Goal: Information Seeking & Learning: Learn about a topic

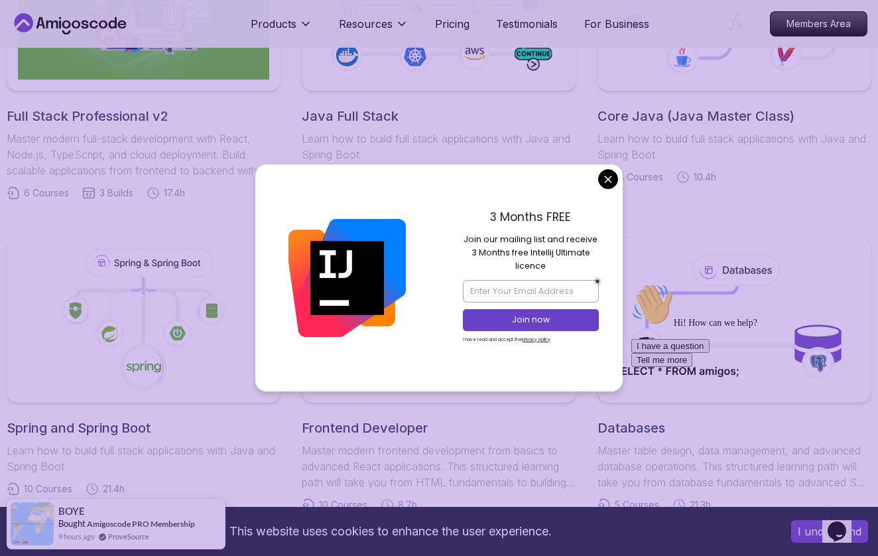
scroll to position [451, 0]
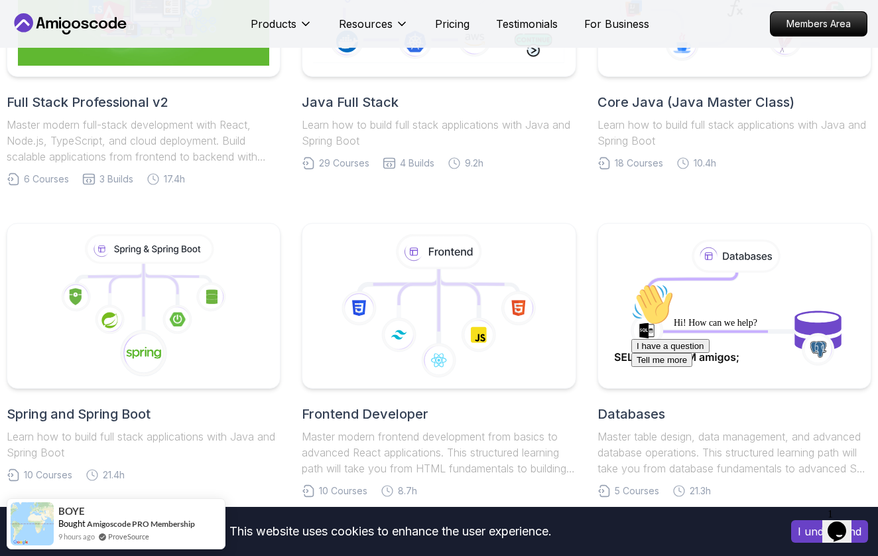
click at [605, 180] on body "This website uses cookies to enhance the user experience. I understand Products…" at bounding box center [439, 534] width 878 height 1970
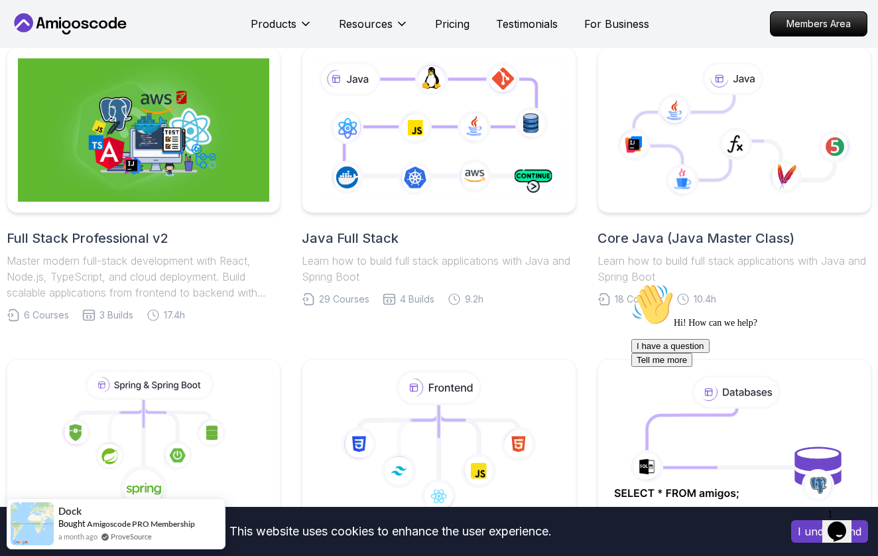
scroll to position [275, 0]
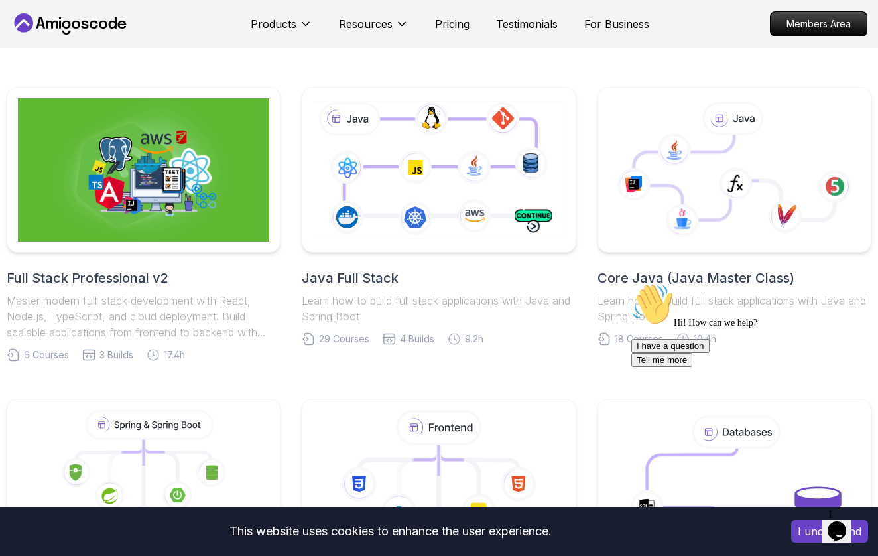
click at [375, 277] on h2 "Java Full Stack" at bounding box center [439, 278] width 274 height 19
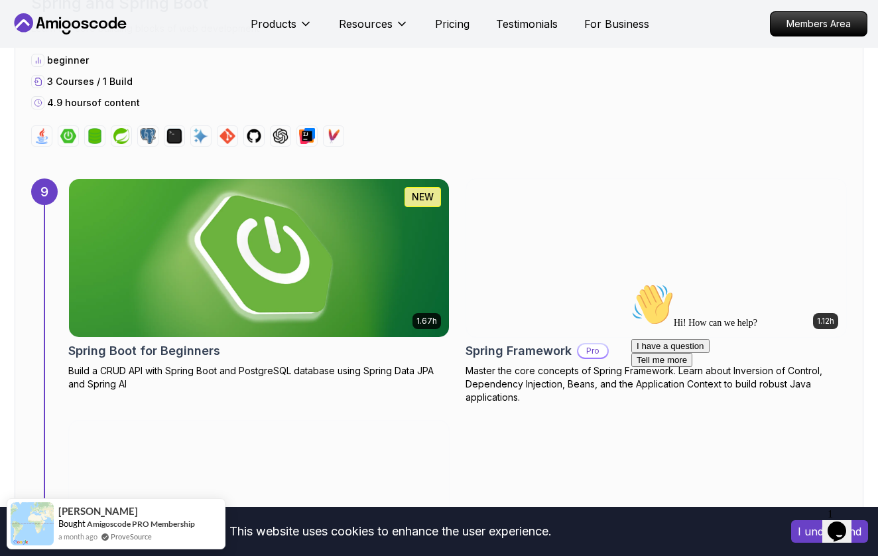
scroll to position [4825, 0]
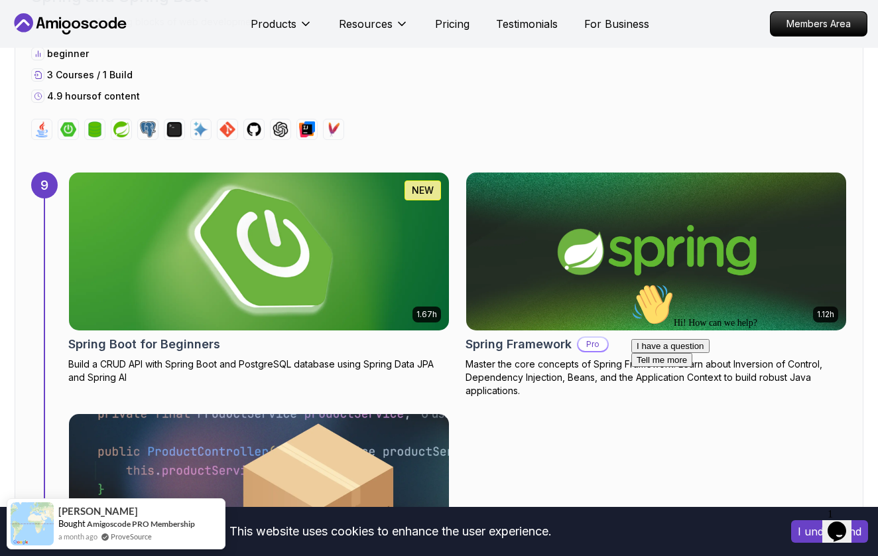
click at [279, 287] on img at bounding box center [259, 251] width 399 height 166
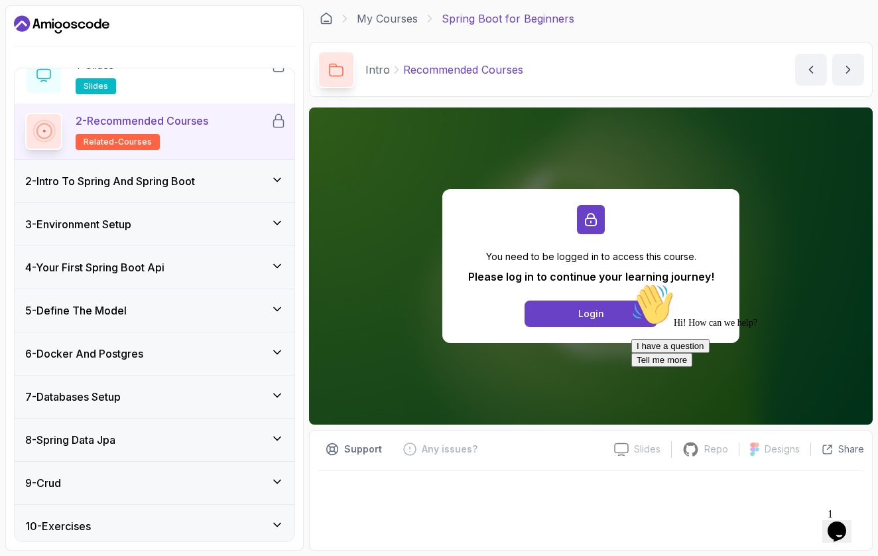
scroll to position [66, 0]
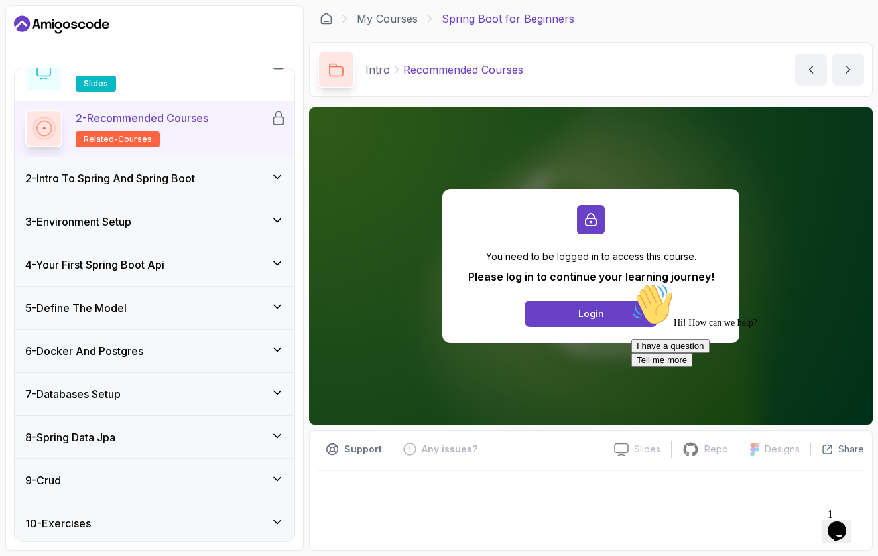
click at [154, 116] on p "2 - Recommended Courses" at bounding box center [142, 118] width 133 height 16
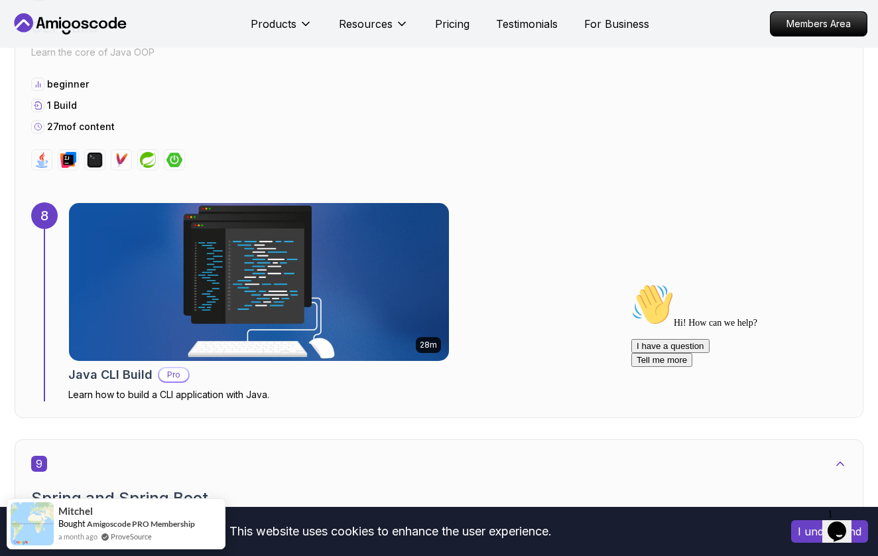
scroll to position [4323, 0]
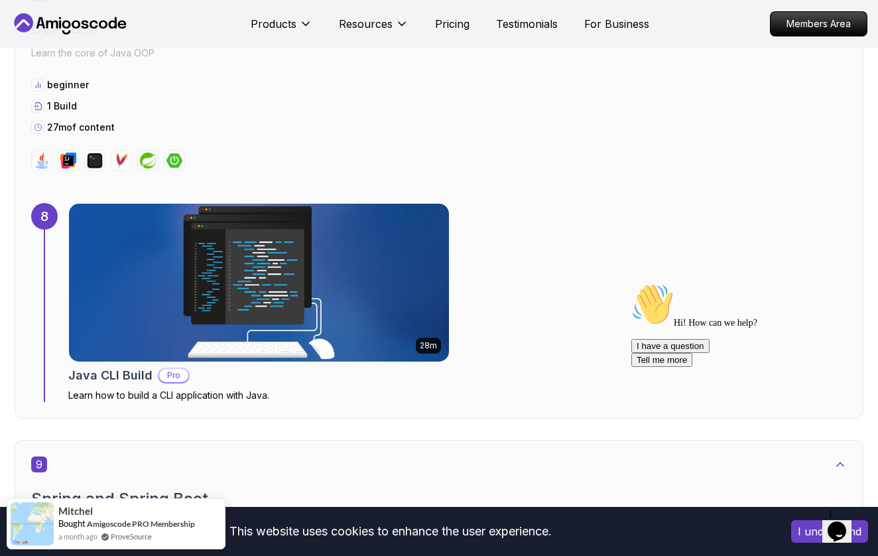
click at [174, 376] on p "Pro" at bounding box center [173, 375] width 29 height 13
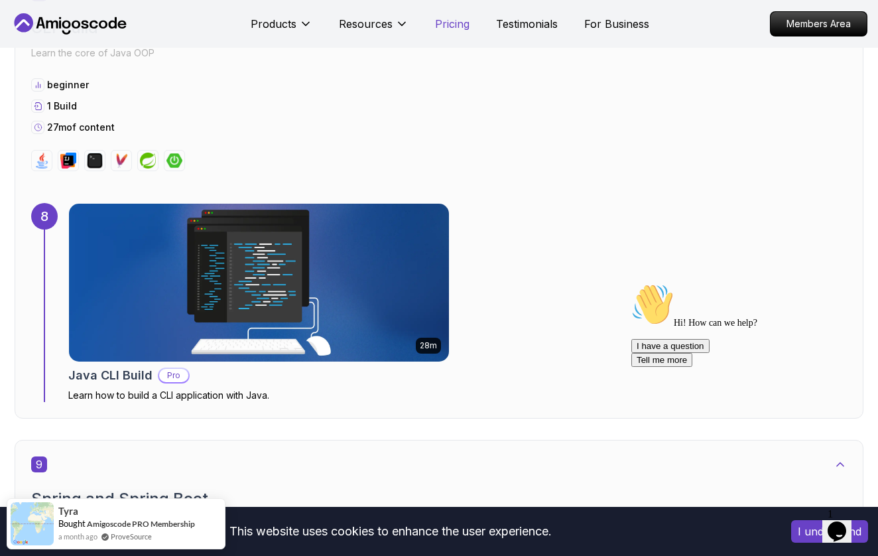
click at [448, 26] on p "Pricing" at bounding box center [452, 24] width 34 height 16
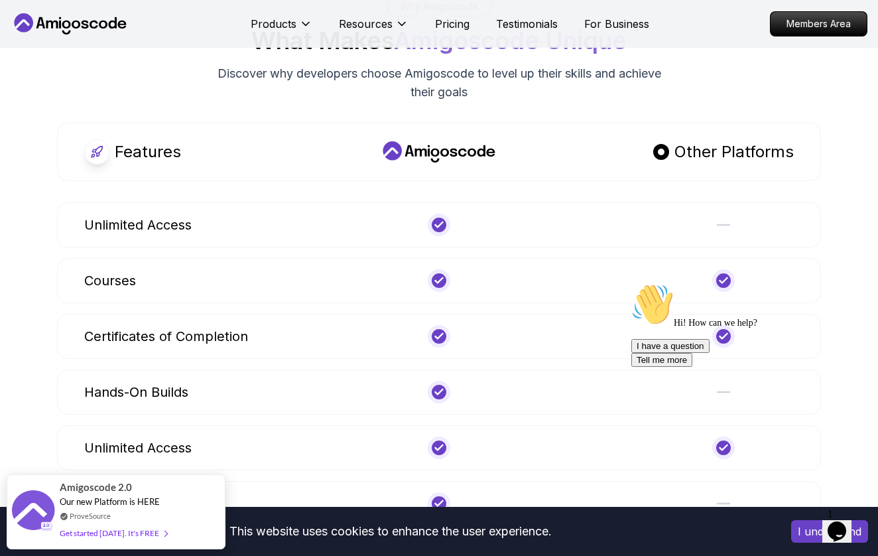
scroll to position [5171, 0]
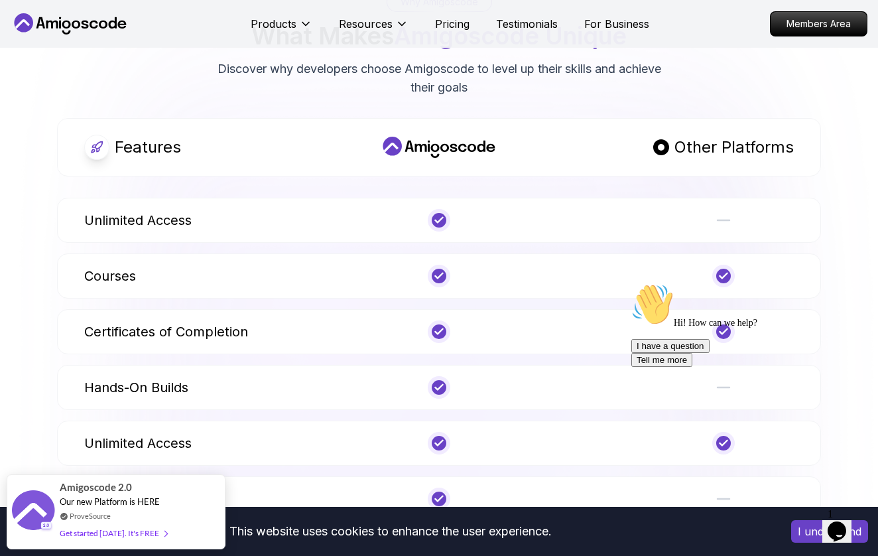
click at [99, 12] on nav "Products Resources Pricing Testimonials For Business Members Area" at bounding box center [439, 24] width 857 height 48
click at [99, 18] on icon at bounding box center [70, 23] width 119 height 21
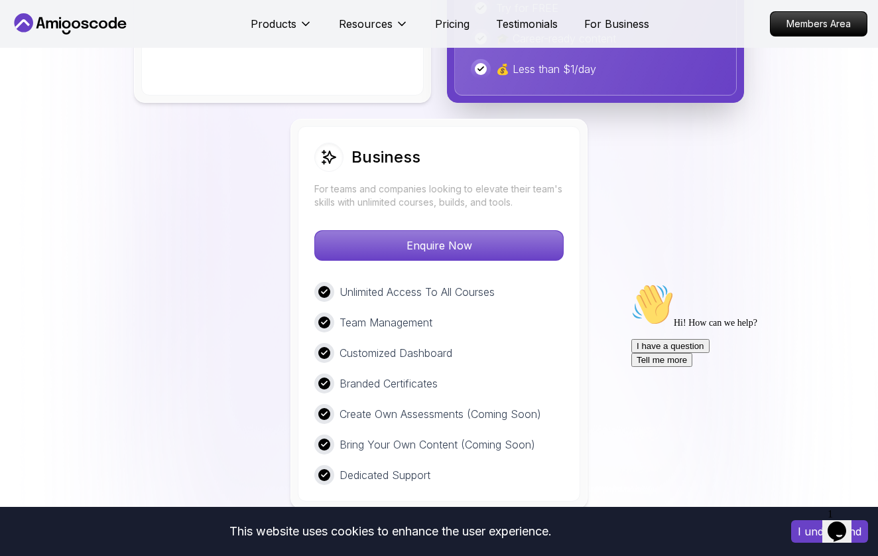
scroll to position [3662, 0]
